Goal: Navigation & Orientation: Go to known website

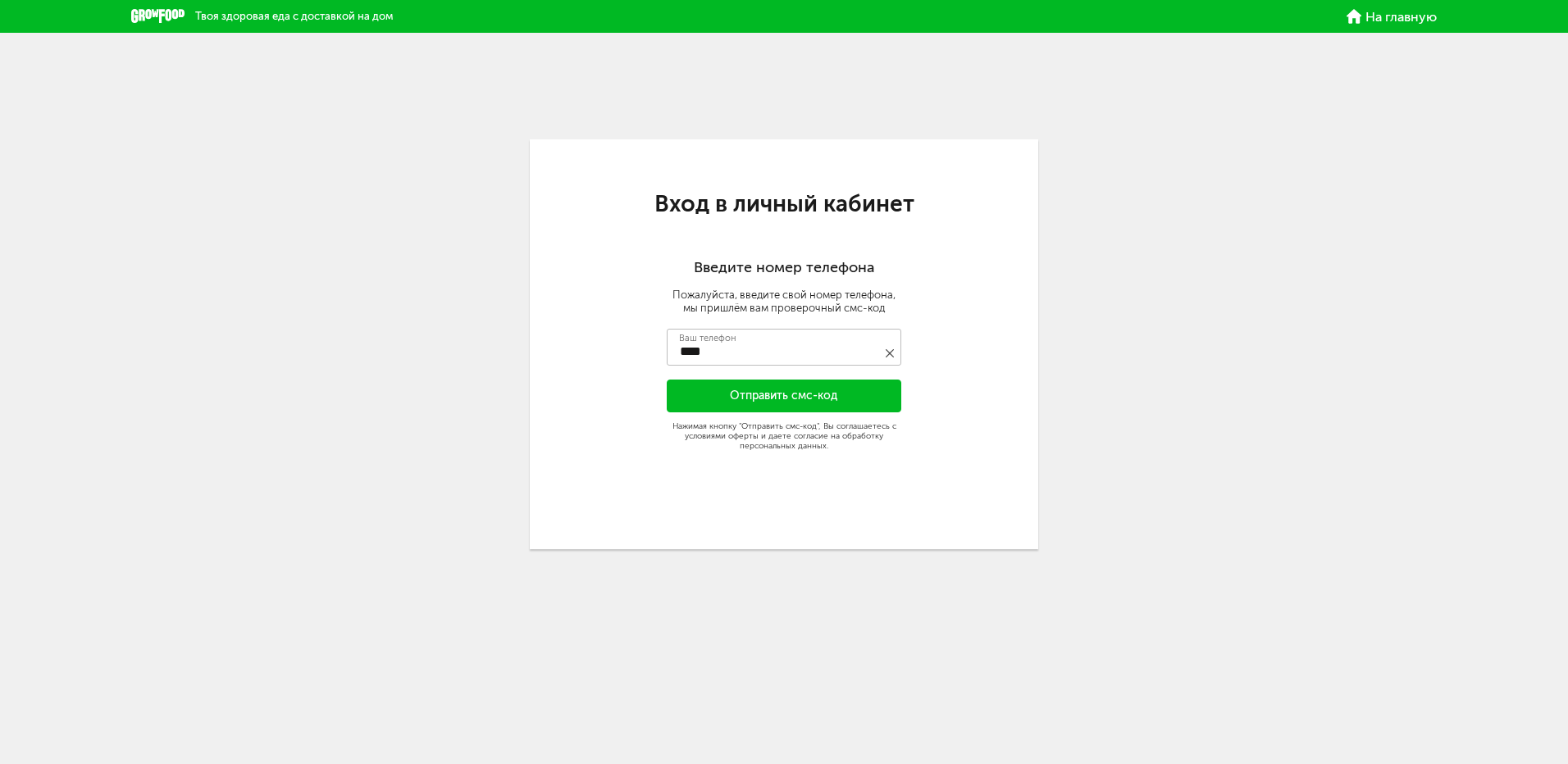
click at [1392, 12] on span "На главную" at bounding box center [1402, 17] width 71 height 13
click at [232, 203] on div "Твоя здоровая еда с доставкой на дом На главную Вход в личный кабинет Введите н…" at bounding box center [784, 307] width 1568 height 615
click at [1407, 11] on span "На главную" at bounding box center [1402, 17] width 71 height 13
